Goal: Task Accomplishment & Management: Complete application form

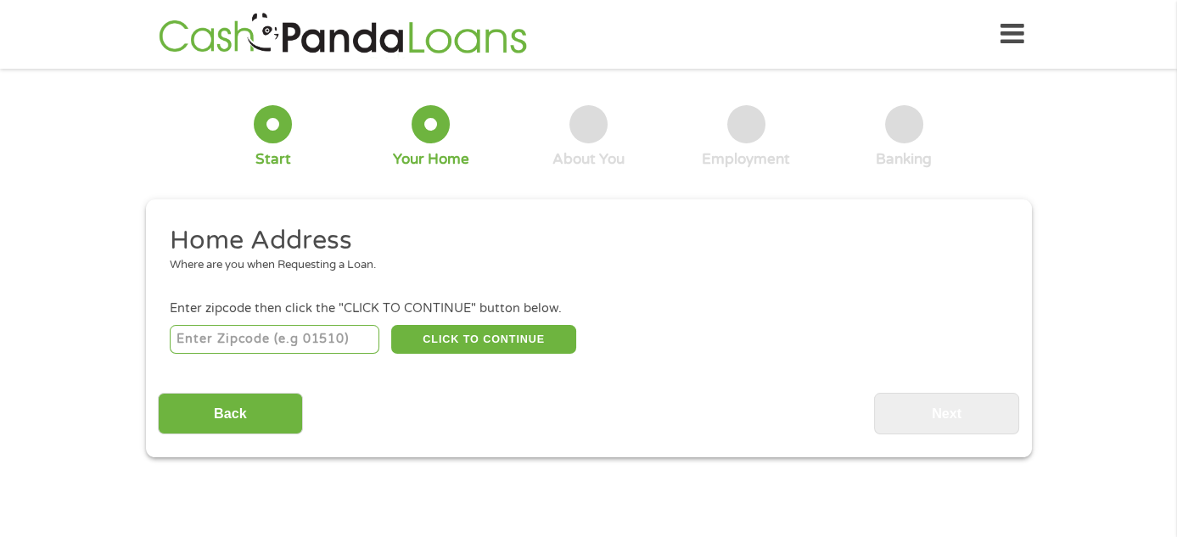
click at [204, 345] on input "number" at bounding box center [275, 339] width 210 height 29
type input "85310"
click at [461, 338] on button "CLICK TO CONTINUE" at bounding box center [483, 339] width 185 height 29
type input "85310"
type input "[GEOGRAPHIC_DATA]"
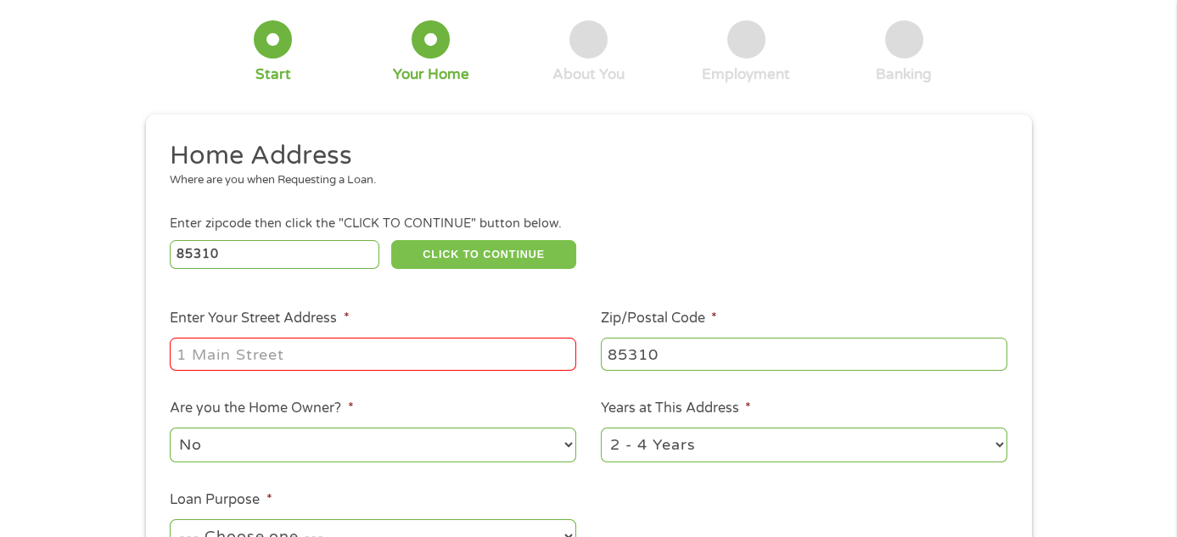
scroll to position [170, 0]
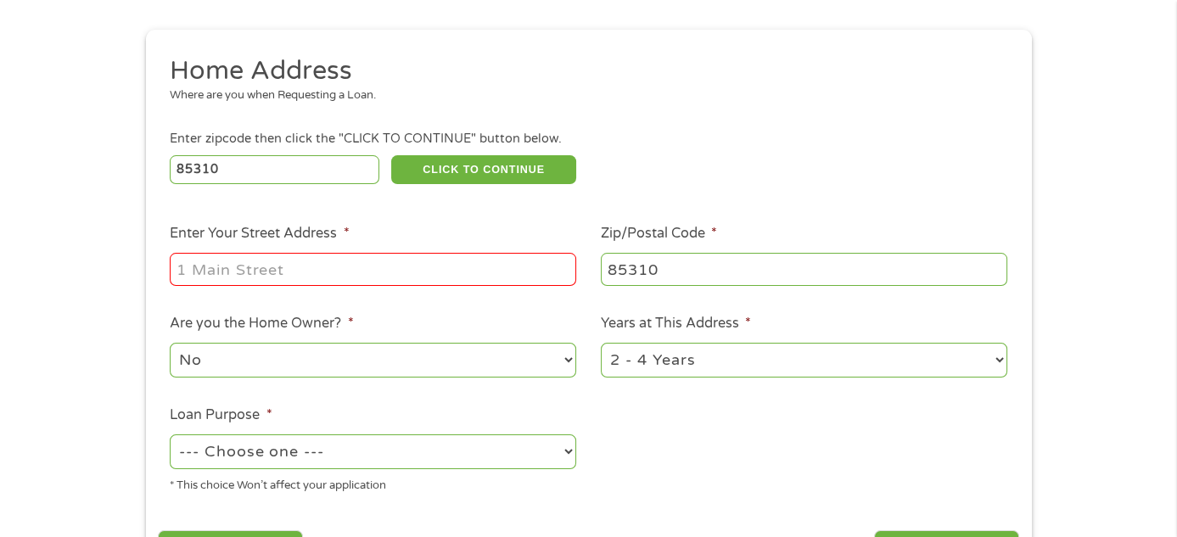
click at [325, 276] on input "Enter Your Street Address *" at bounding box center [373, 269] width 406 height 32
type input "[STREET_ADDRESS][PERSON_NAME]"
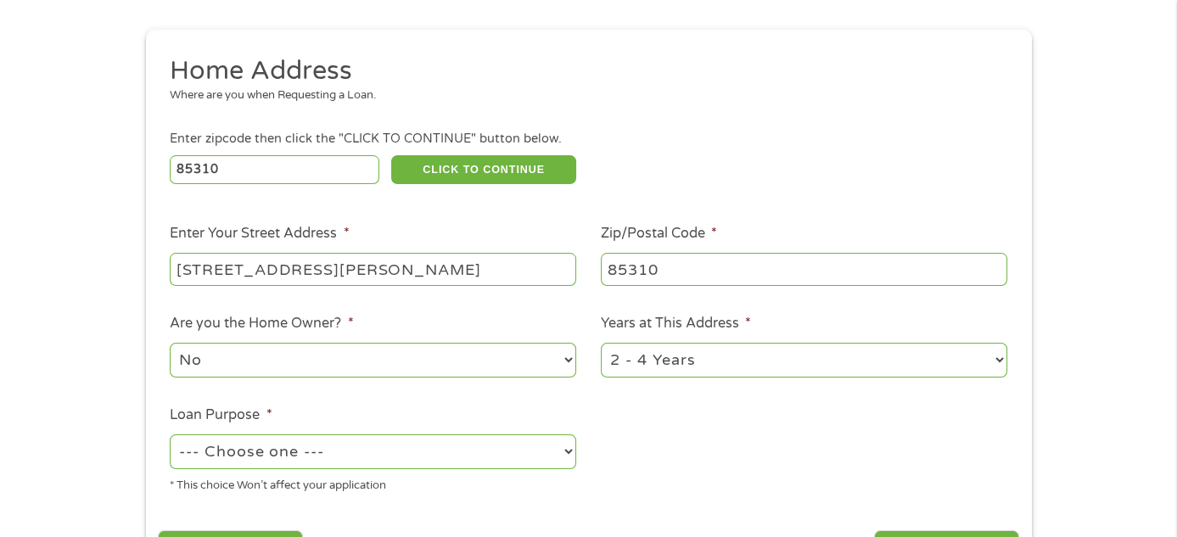
scroll to position [255, 0]
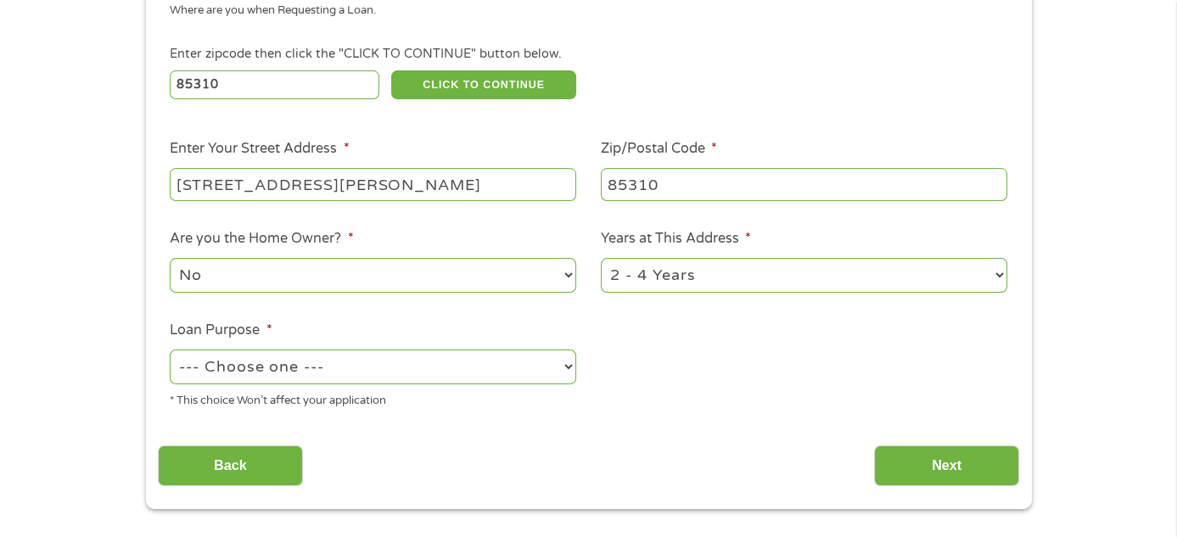
click at [468, 283] on select "No Yes" at bounding box center [373, 275] width 406 height 35
select select "yes"
click at [170, 260] on select "No Yes" at bounding box center [373, 275] width 406 height 35
click at [520, 374] on select "--- Choose one --- Pay Bills Debt Consolidation Home Improvement Major Purchase…" at bounding box center [373, 367] width 406 height 35
select select "debtconsolidation"
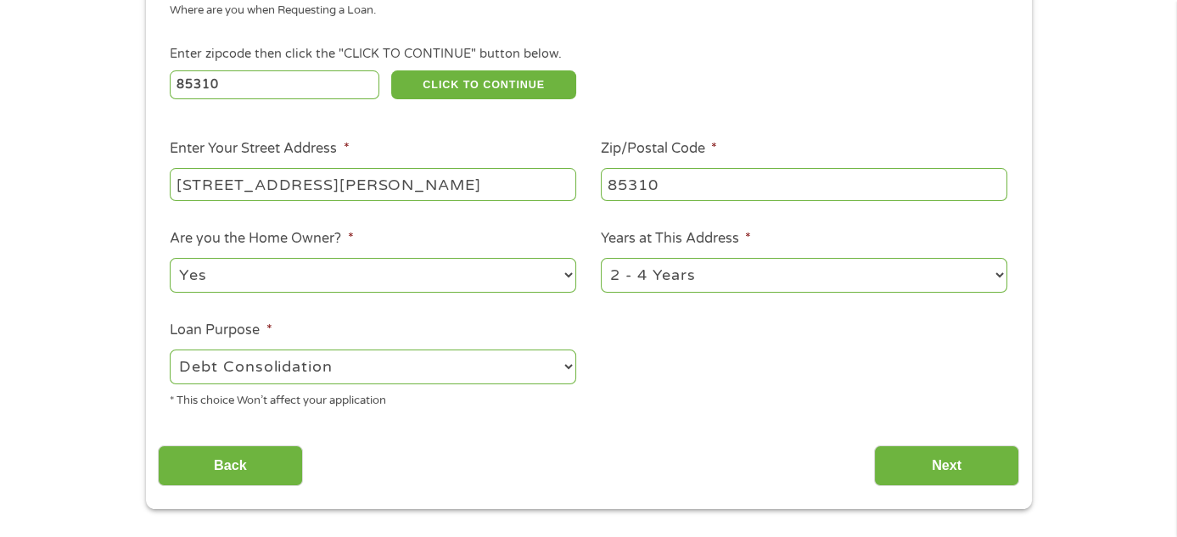
click at [170, 351] on select "--- Choose one --- Pay Bills Debt Consolidation Home Improvement Major Purchase…" at bounding box center [373, 367] width 406 height 35
click at [998, 272] on select "1 Year or less 1 - 2 Years 2 - 4 Years Over 4 Years" at bounding box center [804, 275] width 406 height 35
select select "60months"
click at [601, 260] on select "1 Year or less 1 - 2 Years 2 - 4 Years Over 4 Years" at bounding box center [804, 275] width 406 height 35
click at [948, 468] on input "Next" at bounding box center [946, 467] width 145 height 42
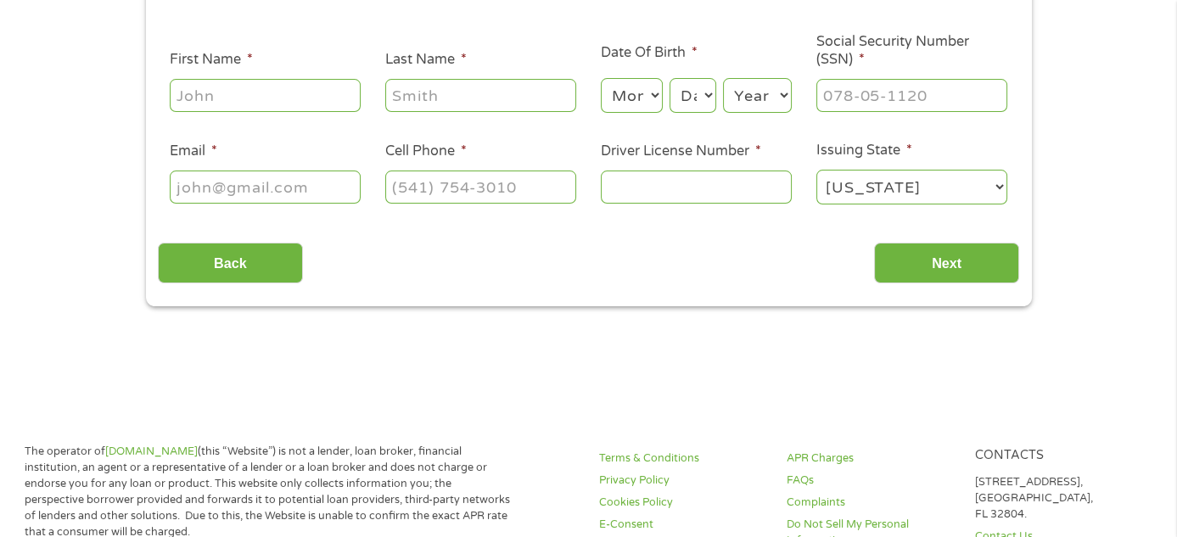
scroll to position [0, 0]
